Goal: Transaction & Acquisition: Book appointment/travel/reservation

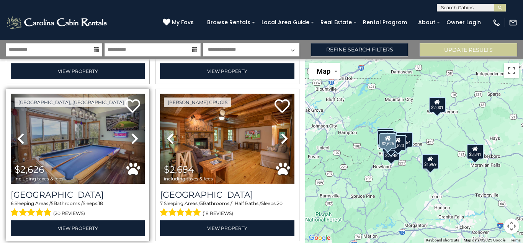
scroll to position [152, 0]
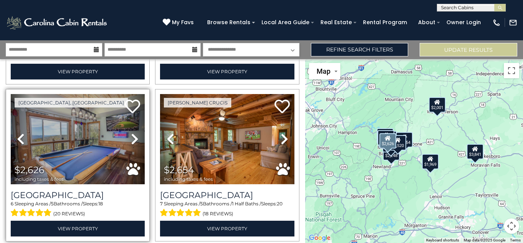
click at [128, 138] on link "Next" at bounding box center [135, 139] width 20 height 90
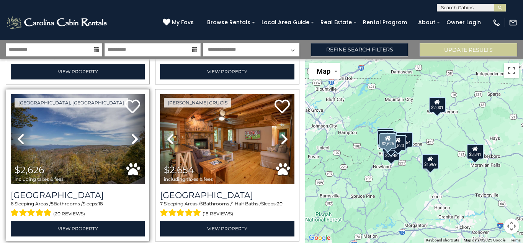
click at [133, 138] on icon at bounding box center [135, 139] width 8 height 12
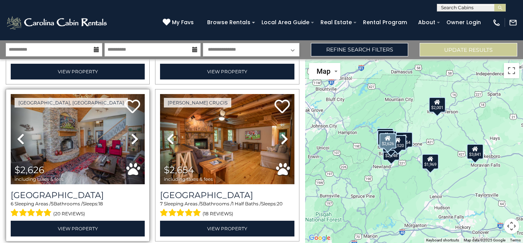
click at [133, 138] on icon at bounding box center [135, 139] width 8 height 12
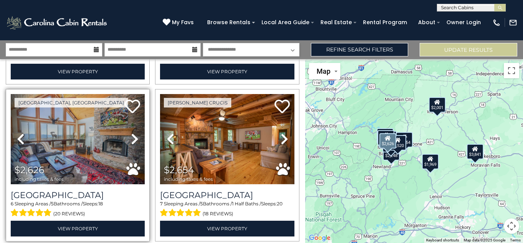
click at [133, 138] on icon at bounding box center [135, 139] width 8 height 12
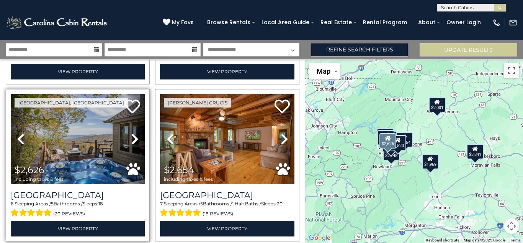
click at [133, 138] on icon at bounding box center [135, 139] width 8 height 12
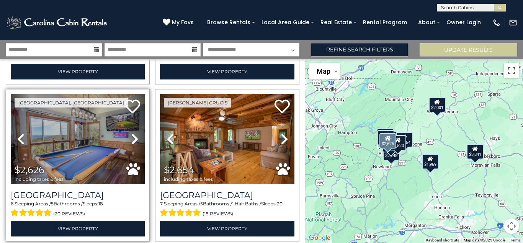
click at [133, 138] on icon at bounding box center [135, 139] width 8 height 12
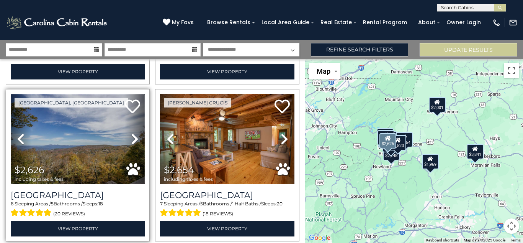
click at [111, 143] on img at bounding box center [78, 139] width 134 height 90
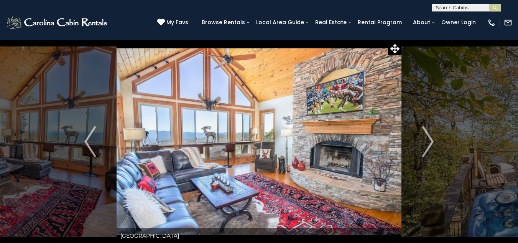
click at [328, 138] on img at bounding box center [258, 141] width 285 height 203
click at [431, 144] on img "Next" at bounding box center [427, 141] width 11 height 31
